Goal: Task Accomplishment & Management: Manage account settings

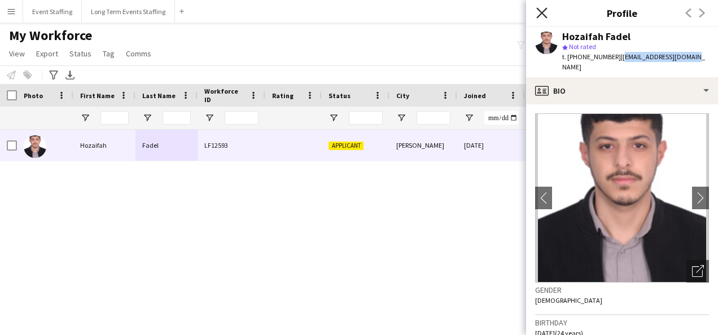
click at [539, 16] on icon at bounding box center [542, 12] width 11 height 11
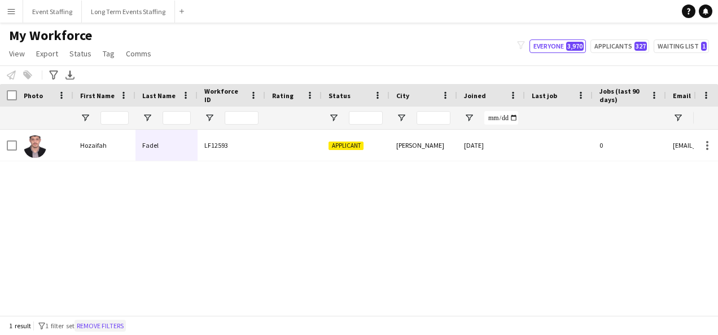
click at [110, 326] on button "Remove filters" at bounding box center [100, 326] width 51 height 12
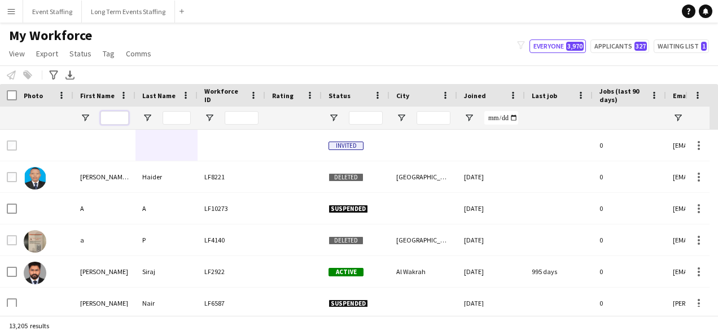
click at [118, 116] on input "First Name Filter Input" at bounding box center [115, 118] width 28 height 14
click at [172, 114] on input "Last Name Filter Input" at bounding box center [177, 118] width 28 height 14
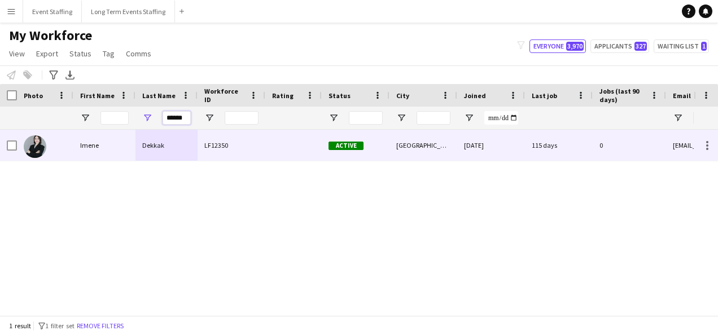
type input "******"
click at [133, 147] on div "Imene" at bounding box center [104, 145] width 62 height 31
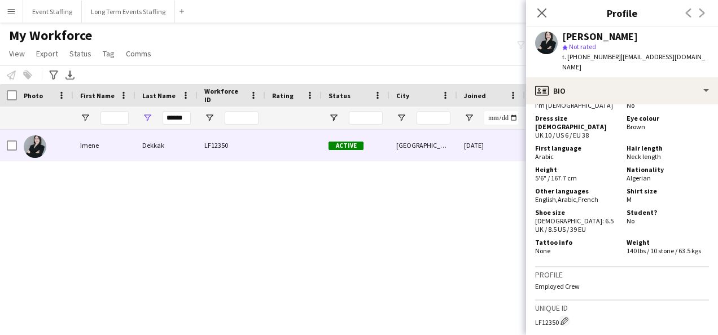
scroll to position [964, 0]
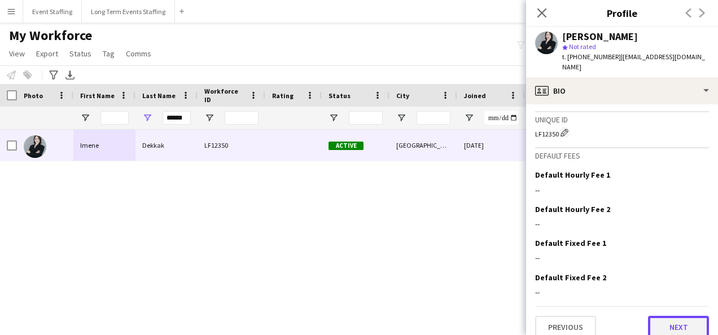
click at [668, 316] on button "Next" at bounding box center [678, 327] width 61 height 23
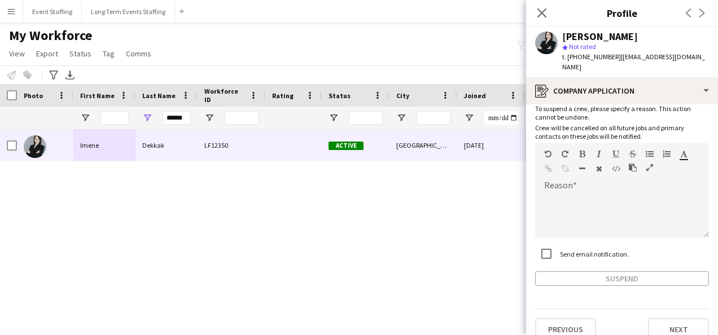
scroll to position [69, 0]
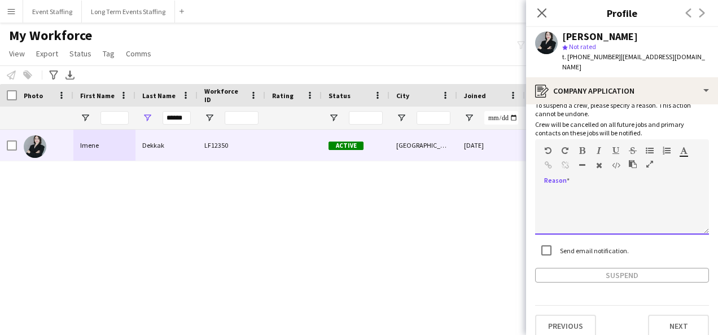
click at [586, 190] on div at bounding box center [622, 212] width 174 height 45
click at [570, 190] on div at bounding box center [622, 212] width 174 height 45
click at [681, 241] on div "Send email notification." at bounding box center [622, 251] width 174 height 24
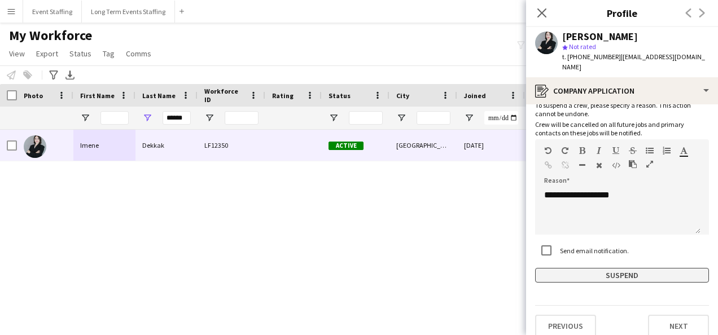
click at [585, 268] on button "Suspend" at bounding box center [622, 275] width 174 height 15
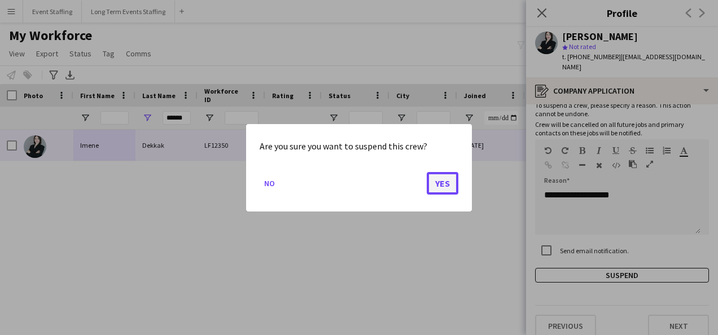
click at [451, 189] on button "Yes" at bounding box center [443, 183] width 32 height 23
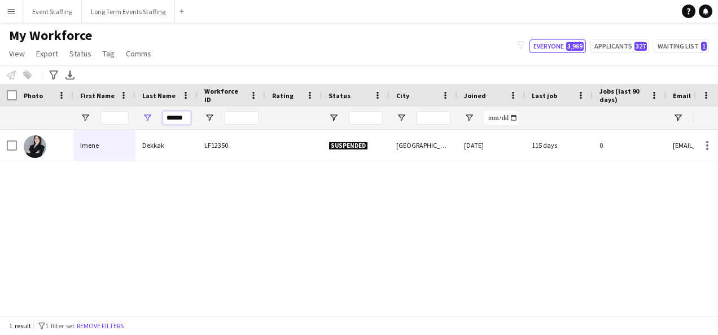
click at [182, 122] on input "******" at bounding box center [177, 118] width 28 height 14
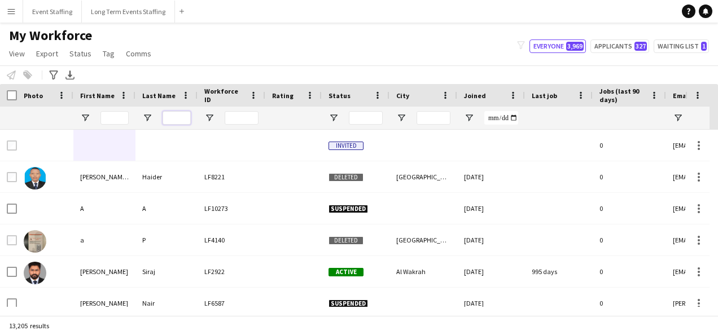
scroll to position [0, 600]
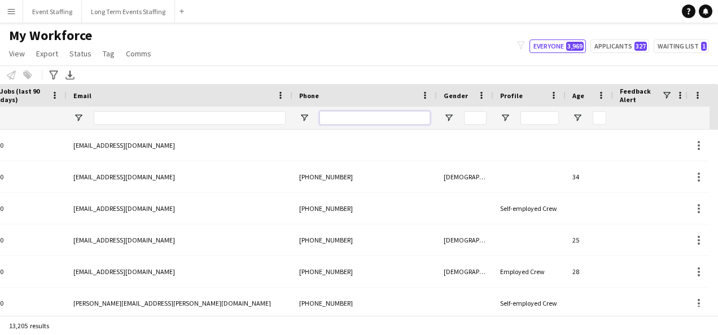
click at [358, 117] on input "Phone Filter Input" at bounding box center [375, 118] width 111 height 14
paste input "********"
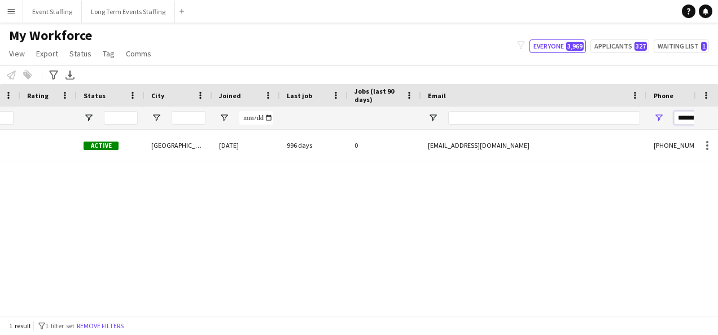
scroll to position [0, 0]
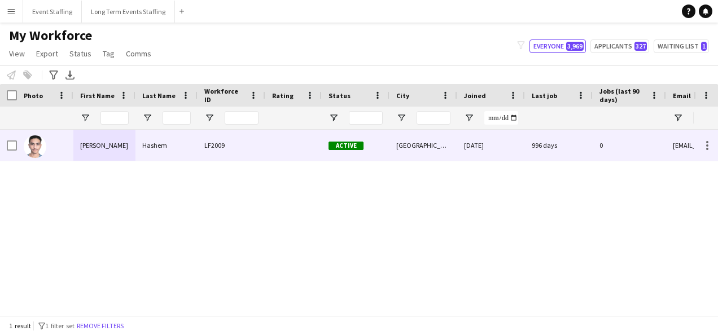
type input "********"
click at [146, 148] on div "Hashem" at bounding box center [167, 145] width 62 height 31
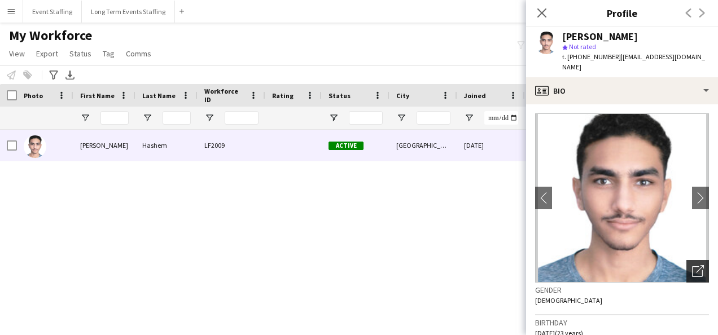
click at [692, 265] on icon "Open photos pop-in" at bounding box center [698, 271] width 12 height 12
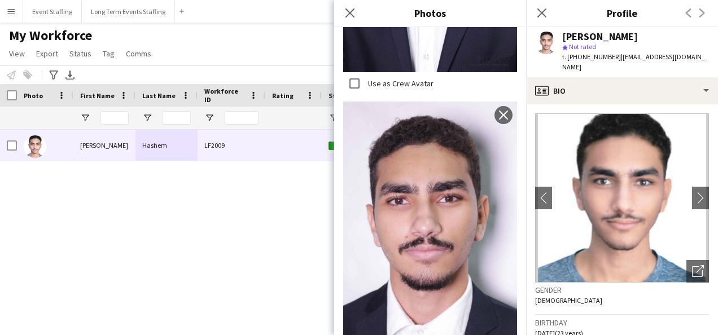
scroll to position [1418, 0]
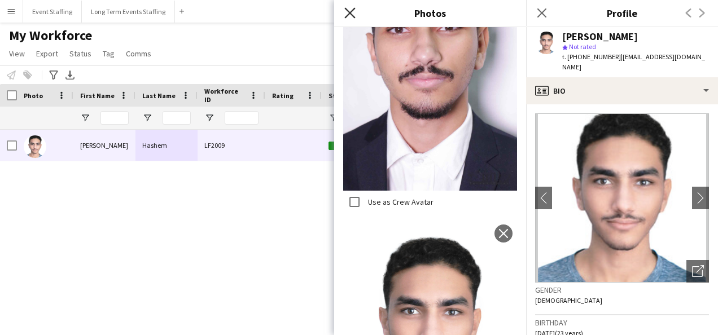
click at [347, 12] on icon "Close pop-in" at bounding box center [350, 12] width 11 height 11
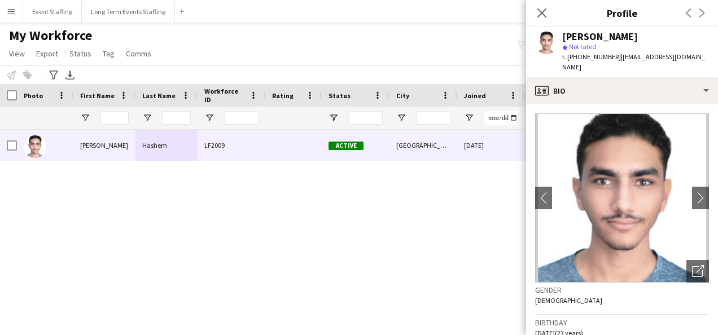
click at [301, 231] on div "[DATE] 996 days 0 [EMAIL_ADDRESS][DOMAIN_NAME] Doha Active LF2009 [PERSON_NAME]" at bounding box center [347, 218] width 694 height 177
click at [541, 13] on icon at bounding box center [542, 12] width 11 height 11
